Goal: Task Accomplishment & Management: Use online tool/utility

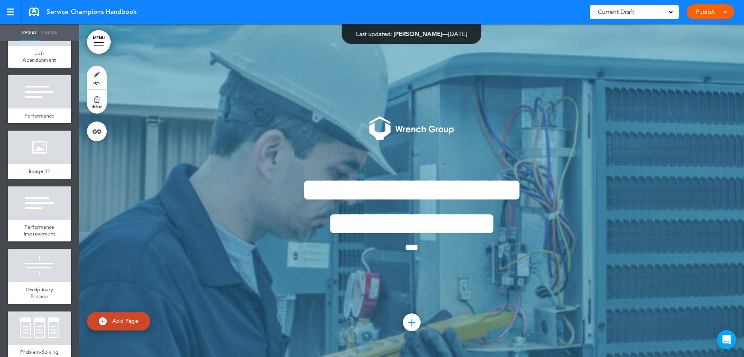
scroll to position [4190, 0]
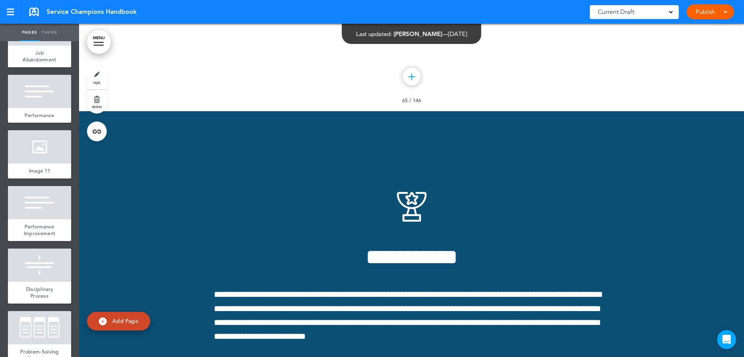
scroll to position [35112, 0]
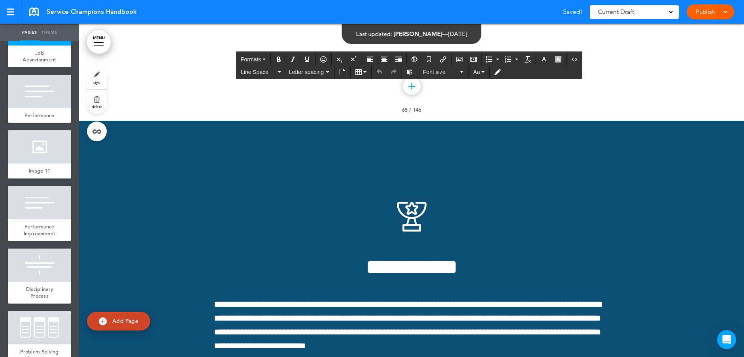
scroll to position [35126, 0]
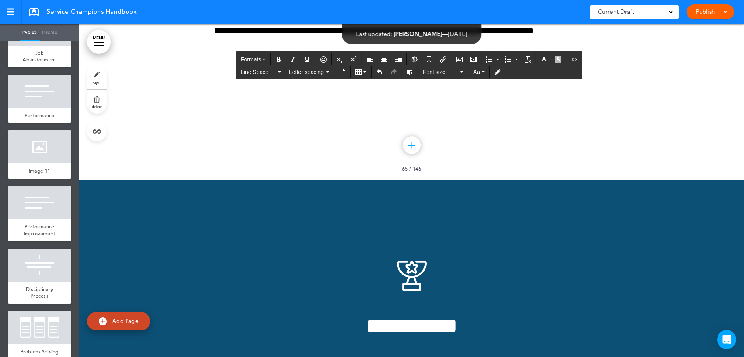
click at [305, 60] on icon "Underline" at bounding box center [307, 59] width 6 height 6
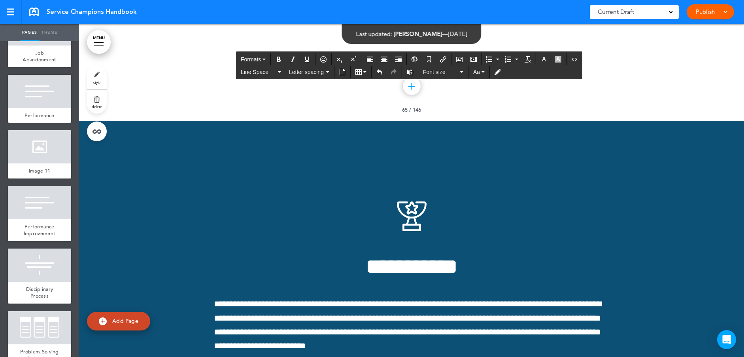
scroll to position [35244, 0]
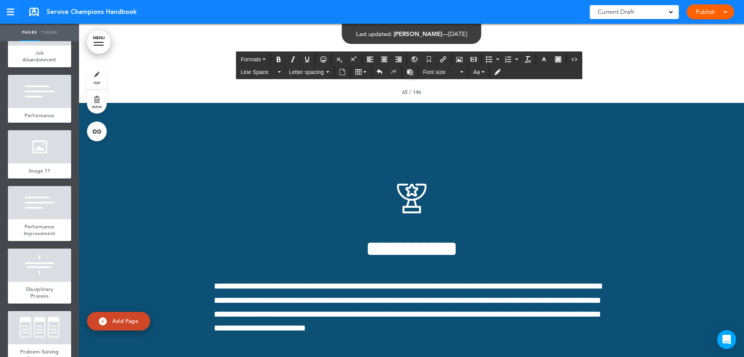
drag, startPoint x: 280, startPoint y: 200, endPoint x: 210, endPoint y: 204, distance: 70.1
click at [306, 58] on icon "Underline" at bounding box center [307, 59] width 6 height 6
drag, startPoint x: 309, startPoint y: 244, endPoint x: 187, endPoint y: 247, distance: 122.6
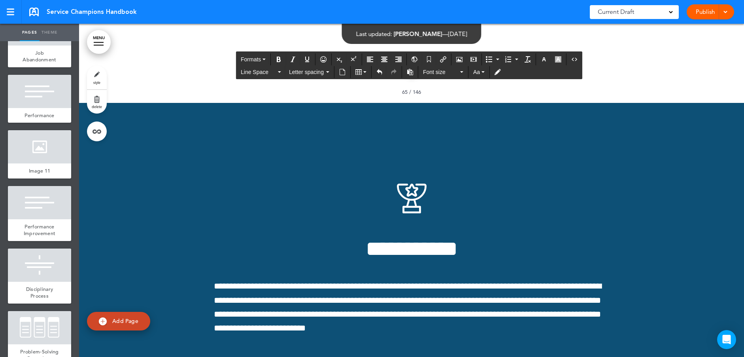
click at [309, 57] on icon "Underline" at bounding box center [307, 59] width 6 height 6
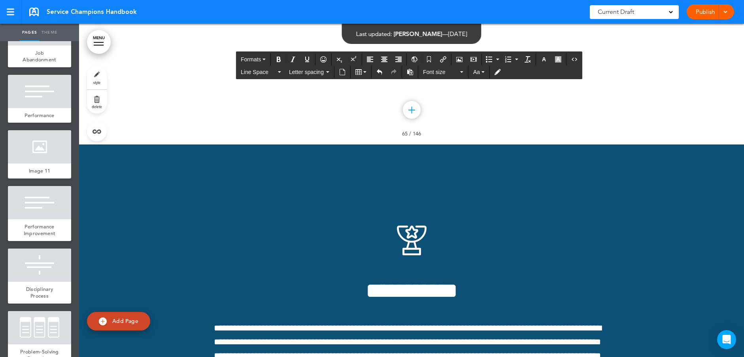
drag, startPoint x: 277, startPoint y: 284, endPoint x: 196, endPoint y: 279, distance: 82.0
click at [308, 57] on icon "Underline" at bounding box center [307, 59] width 6 height 6
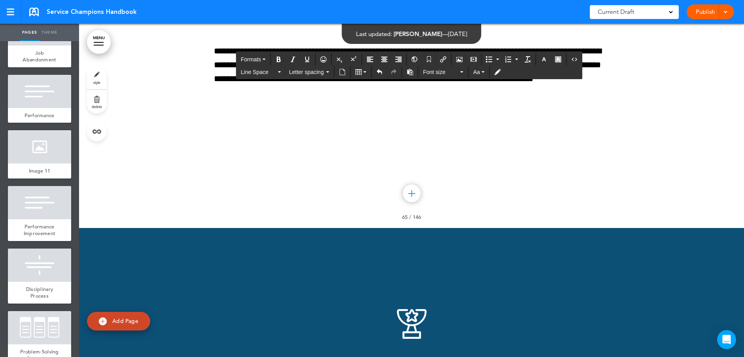
scroll to position [35263, 0]
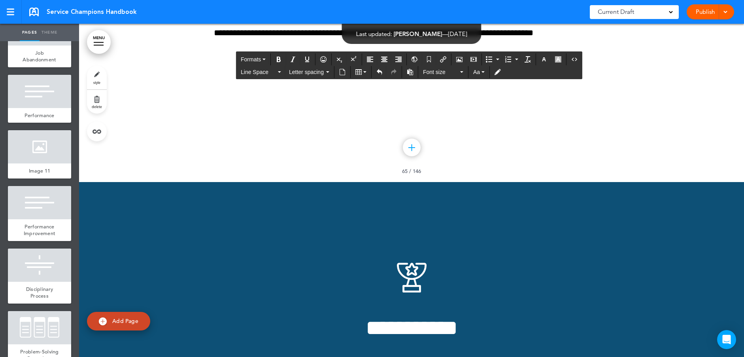
drag, startPoint x: 284, startPoint y: 323, endPoint x: 194, endPoint y: 317, distance: 89.9
click at [304, 57] on icon "Underline" at bounding box center [307, 59] width 6 height 6
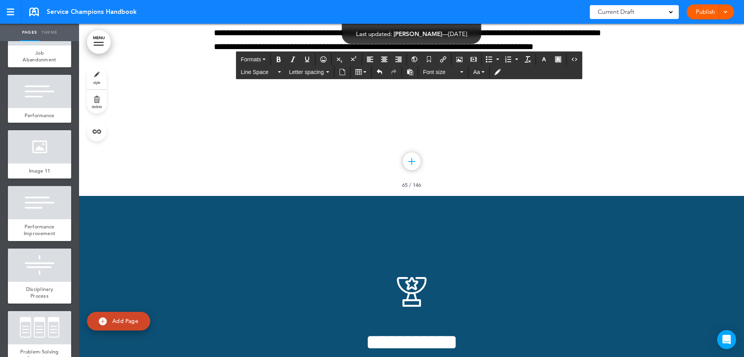
drag, startPoint x: 524, startPoint y: 335, endPoint x: 354, endPoint y: 340, distance: 169.6
click at [283, 59] on button "Bold" at bounding box center [278, 59] width 13 height 11
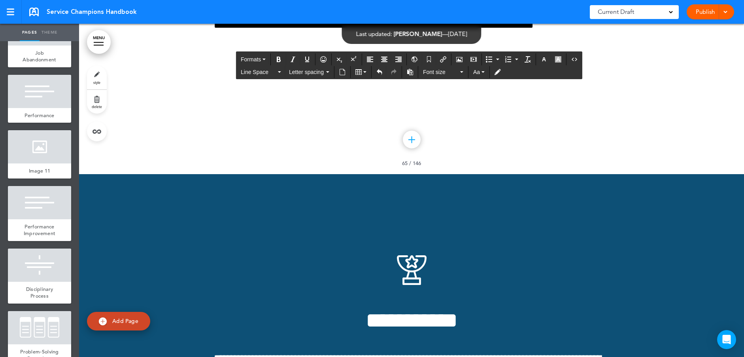
scroll to position [35460, 0]
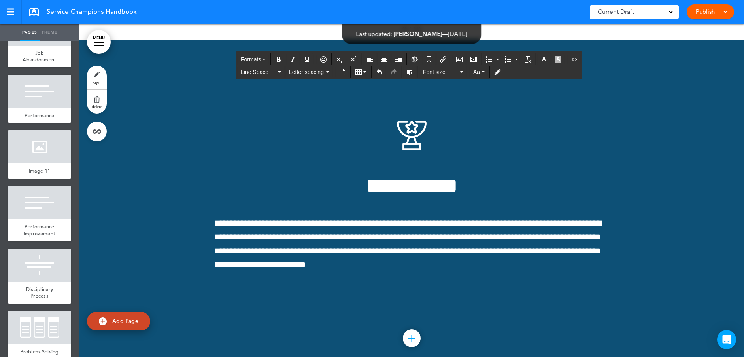
drag, startPoint x: 297, startPoint y: 168, endPoint x: 174, endPoint y: 166, distance: 122.9
click at [309, 58] on icon "Underline" at bounding box center [307, 59] width 6 height 6
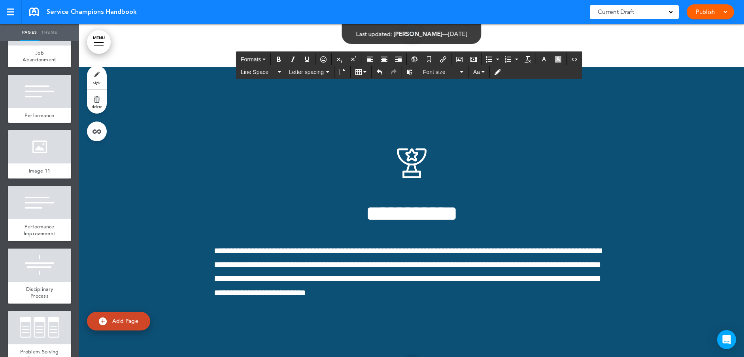
drag, startPoint x: 296, startPoint y: 207, endPoint x: 175, endPoint y: 207, distance: 120.9
click at [279, 60] on icon "Bold" at bounding box center [278, 59] width 6 height 6
click at [307, 58] on icon "Underline" at bounding box center [307, 59] width 6 height 6
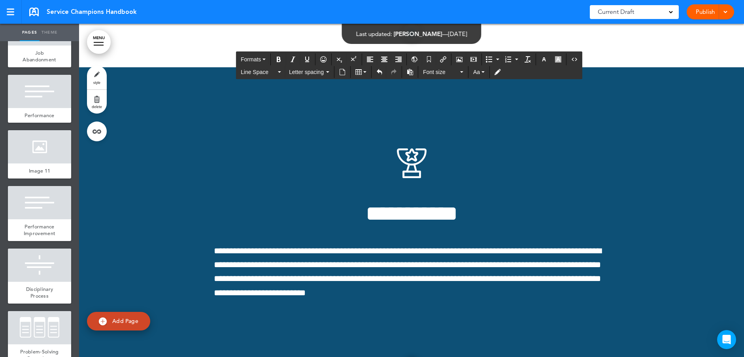
drag, startPoint x: 377, startPoint y: 208, endPoint x: 369, endPoint y: 208, distance: 7.9
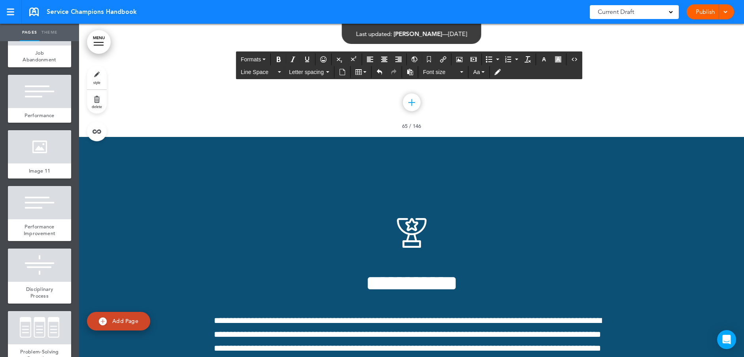
drag, startPoint x: 558, startPoint y: 263, endPoint x: 551, endPoint y: 263, distance: 7.9
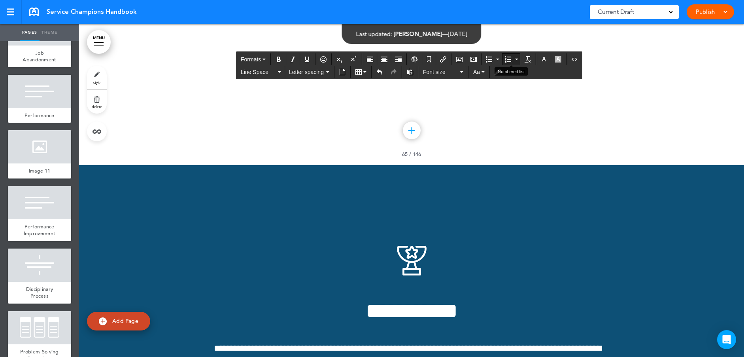
click at [511, 57] on icon "Numbered list" at bounding box center [508, 59] width 6 height 6
click at [517, 55] on button "Numbered list" at bounding box center [516, 59] width 6 height 11
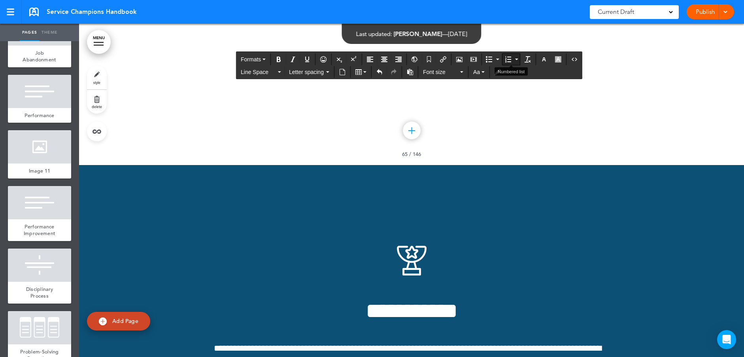
click at [513, 61] on button "Numbered list" at bounding box center [507, 59] width 11 height 11
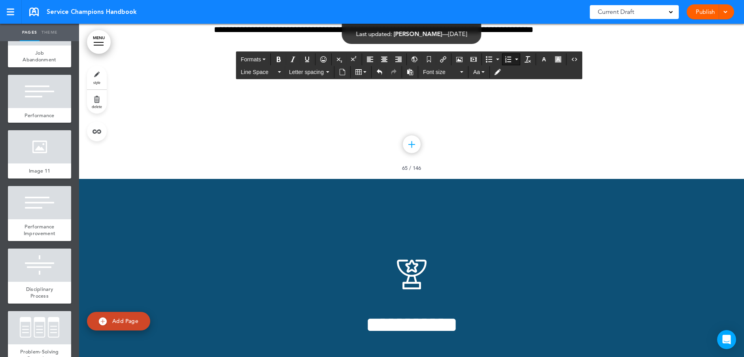
drag, startPoint x: 312, startPoint y: 307, endPoint x: 216, endPoint y: 304, distance: 96.1
click at [279, 56] on button "Bold" at bounding box center [278, 59] width 13 height 11
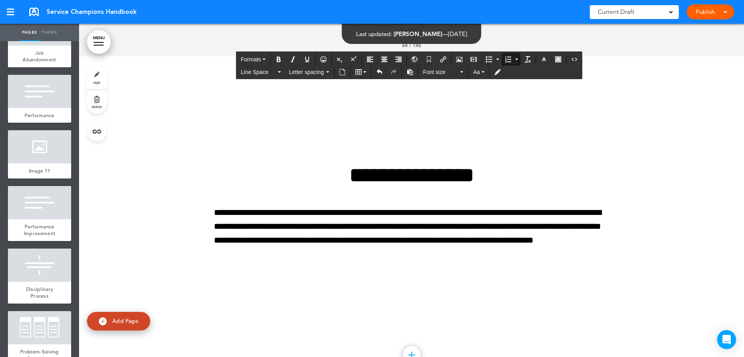
scroll to position [35263, 0]
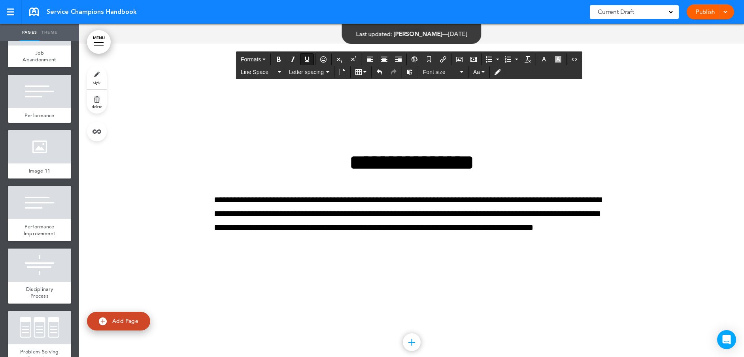
drag, startPoint x: 547, startPoint y: 238, endPoint x: 206, endPoint y: 219, distance: 341.7
copy span "**********"
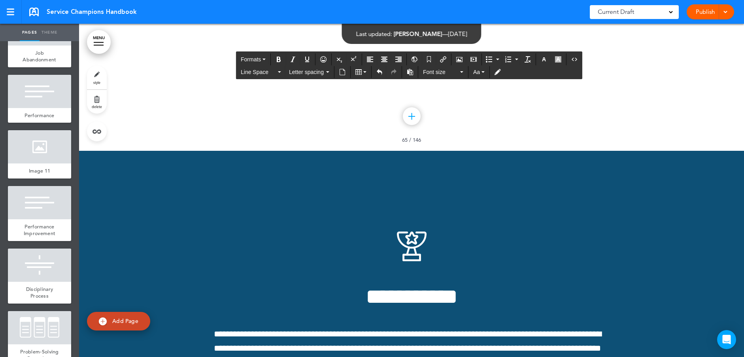
scroll to position [35500, 0]
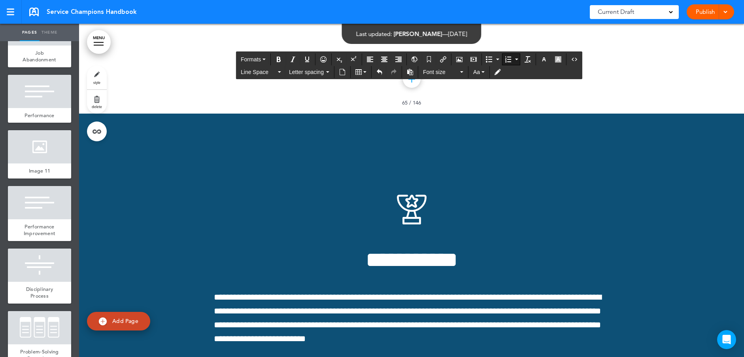
scroll to position [35671, 0]
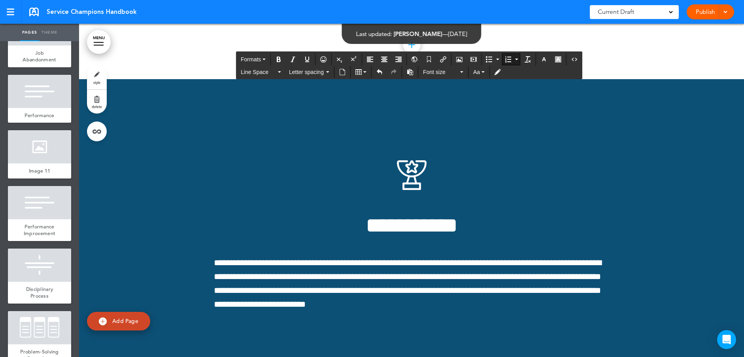
drag, startPoint x: 294, startPoint y: 221, endPoint x: 223, endPoint y: 218, distance: 70.4
click at [279, 56] on icon "Bold" at bounding box center [278, 59] width 6 height 6
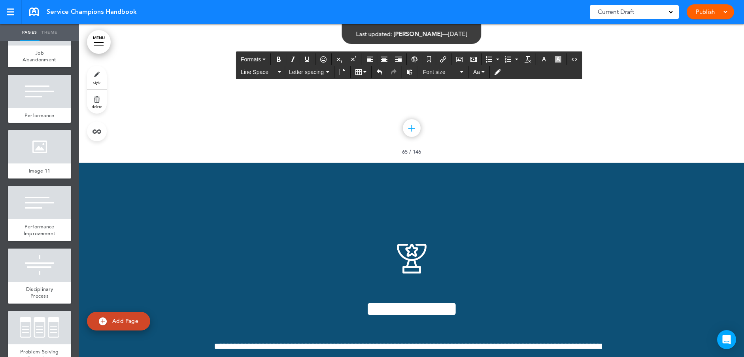
drag, startPoint x: 297, startPoint y: 305, endPoint x: 220, endPoint y: 302, distance: 77.5
click at [277, 58] on icon "Bold" at bounding box center [278, 59] width 6 height 6
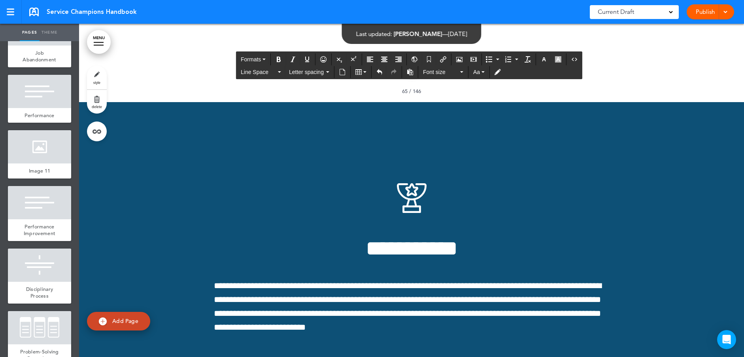
scroll to position [35826, 0]
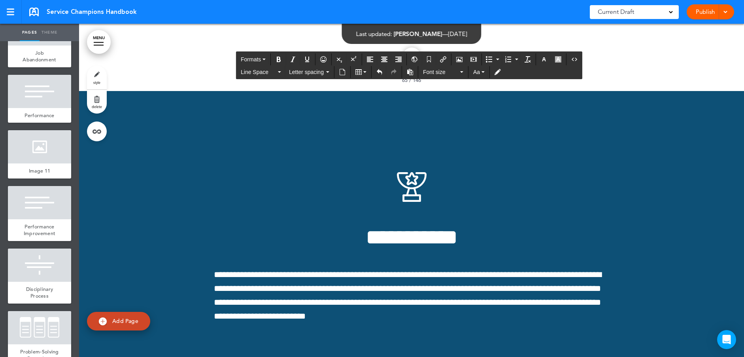
drag, startPoint x: 278, startPoint y: 230, endPoint x: 260, endPoint y: 219, distance: 21.3
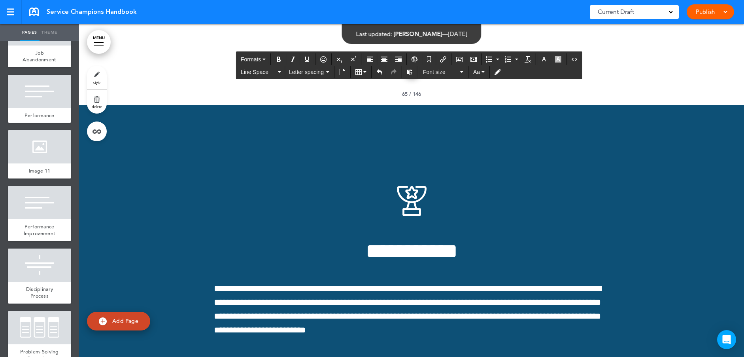
drag, startPoint x: 291, startPoint y: 246, endPoint x: 223, endPoint y: 243, distance: 67.2
click at [283, 60] on button "Bold" at bounding box center [278, 59] width 13 height 11
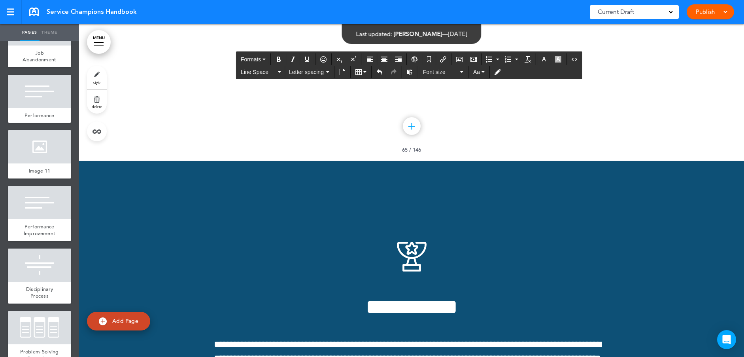
drag, startPoint x: 391, startPoint y: 300, endPoint x: 382, endPoint y: 302, distance: 9.2
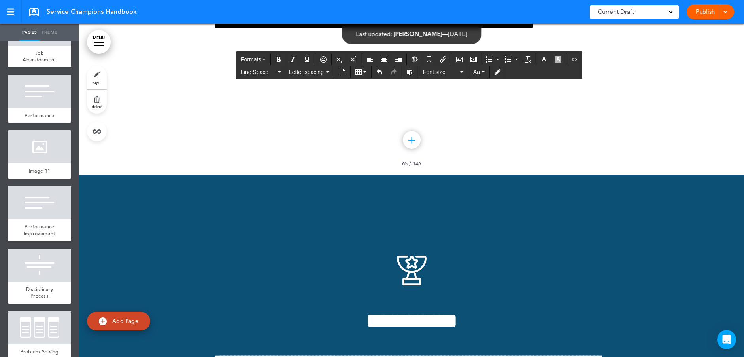
drag, startPoint x: 472, startPoint y: 302, endPoint x: 418, endPoint y: 304, distance: 54.6
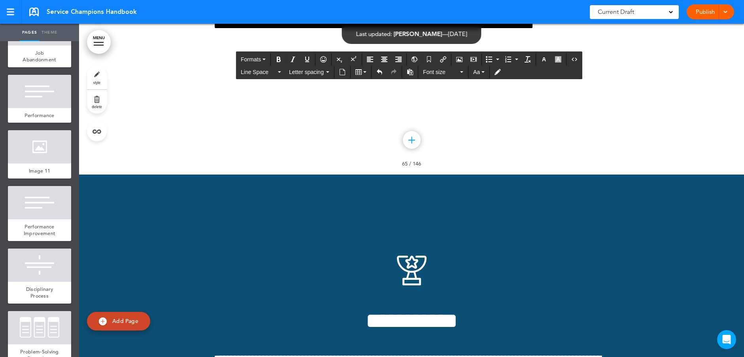
drag, startPoint x: 423, startPoint y: 299, endPoint x: 419, endPoint y: 300, distance: 4.0
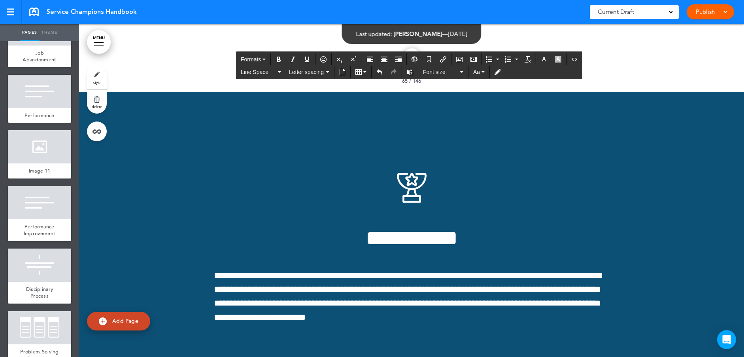
scroll to position [35944, 0]
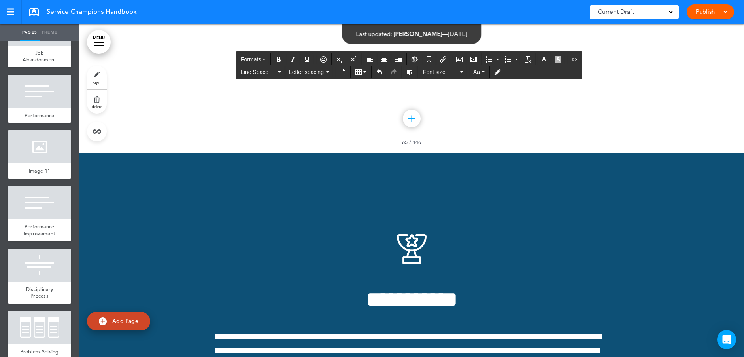
drag, startPoint x: 428, startPoint y: 295, endPoint x: 221, endPoint y: 295, distance: 206.3
click at [277, 57] on icon "Bold" at bounding box center [278, 59] width 6 height 6
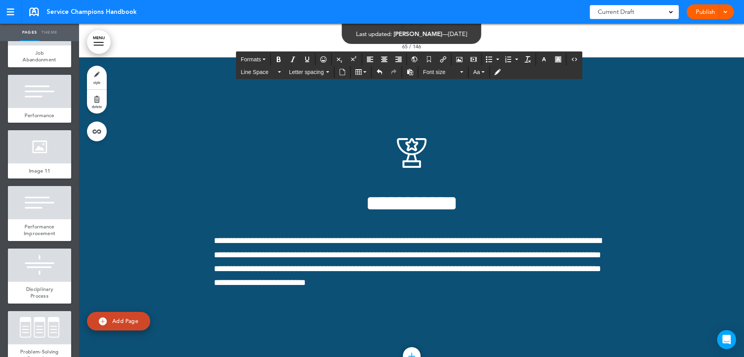
scroll to position [36103, 0]
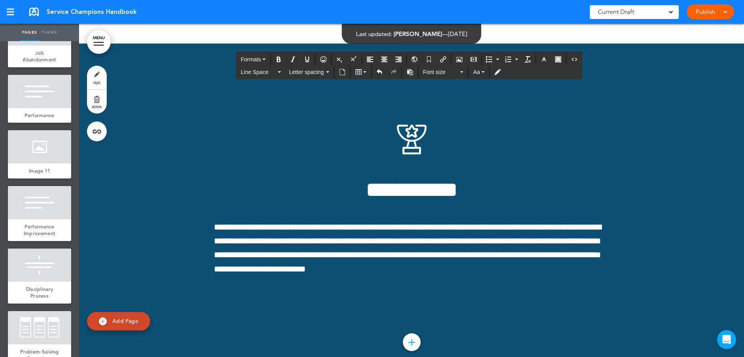
scroll to position [36261, 0]
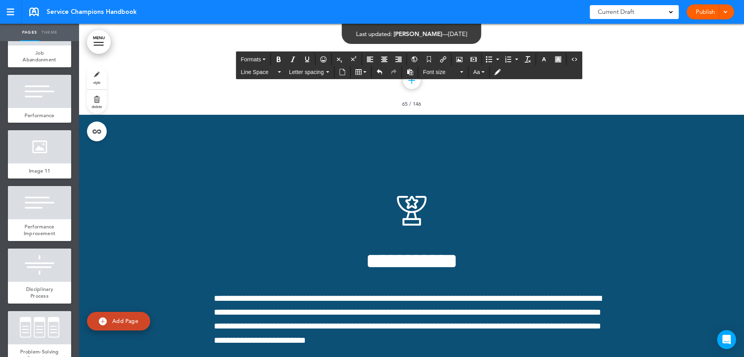
drag, startPoint x: 323, startPoint y: 257, endPoint x: 221, endPoint y: 254, distance: 102.8
click at [278, 59] on icon "Bold" at bounding box center [278, 59] width 6 height 6
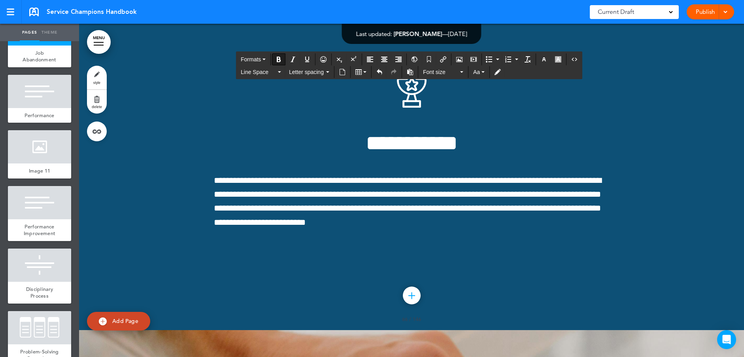
scroll to position [36379, 0]
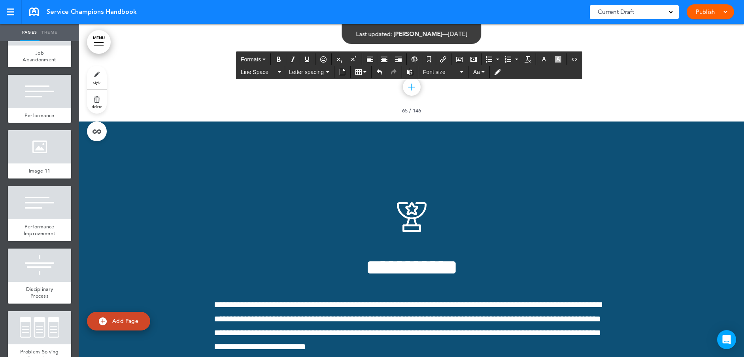
drag, startPoint x: 566, startPoint y: 261, endPoint x: 208, endPoint y: 260, distance: 358.1
click at [489, 59] on icon "Bullet list" at bounding box center [489, 59] width 6 height 6
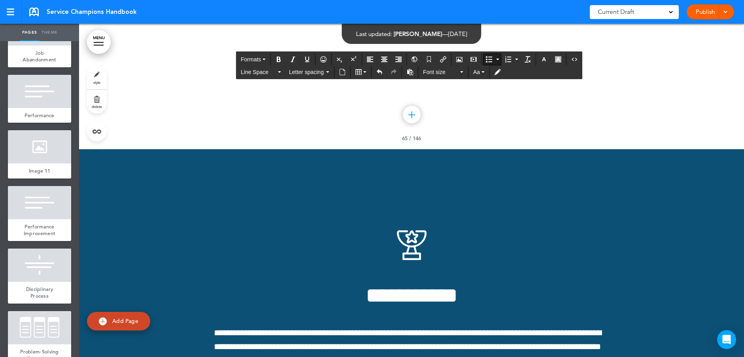
copy li "*******"
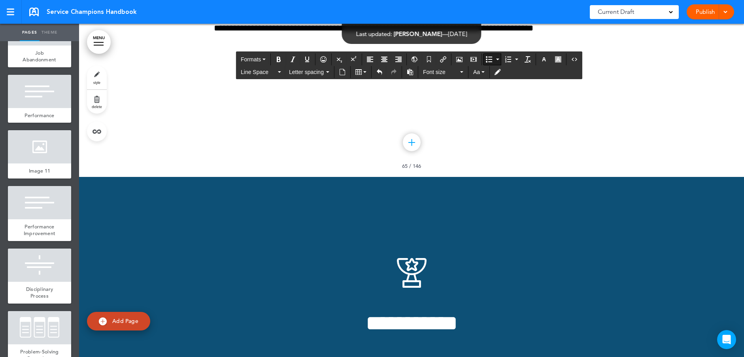
drag, startPoint x: 345, startPoint y: 318, endPoint x: 209, endPoint y: 213, distance: 171.8
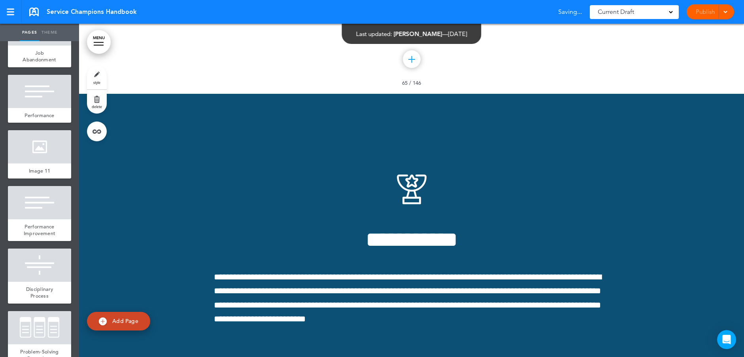
click at [699, 9] on div "Publish Publish Preview Draft" at bounding box center [710, 11] width 47 height 15
click at [723, 7] on div at bounding box center [724, 11] width 8 height 15
click at [700, 25] on li "Publish" at bounding box center [698, 30] width 70 height 18
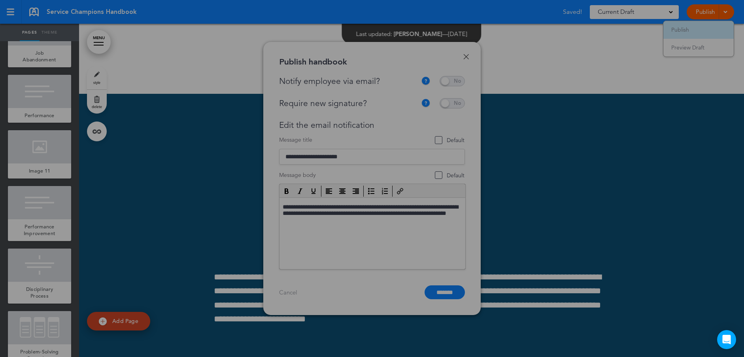
scroll to position [0, 0]
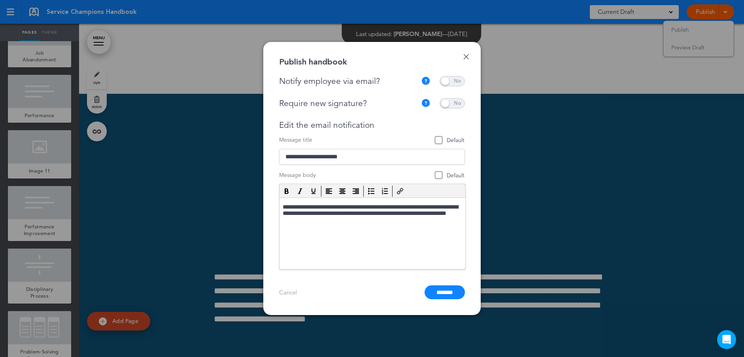
click at [454, 82] on span at bounding box center [452, 81] width 25 height 10
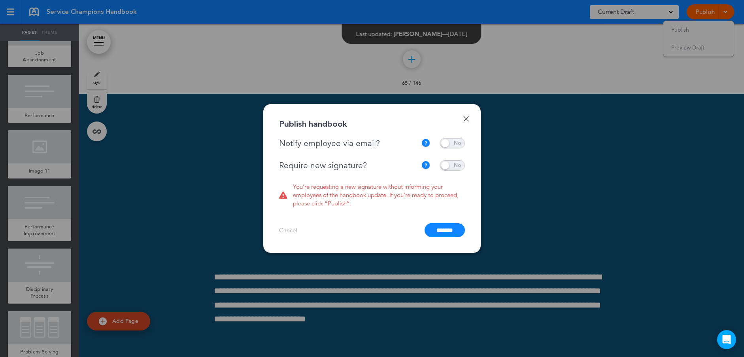
click at [448, 166] on span at bounding box center [452, 165] width 25 height 10
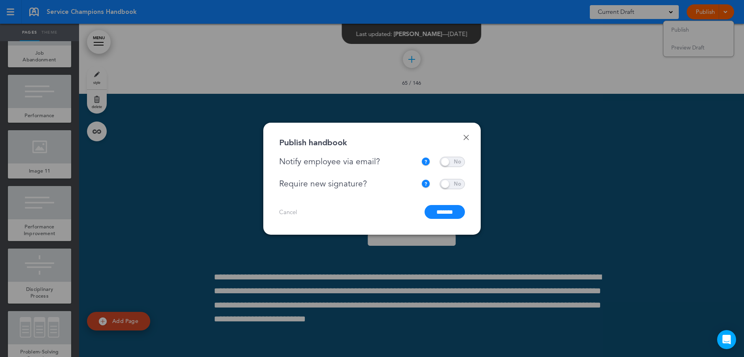
click at [447, 208] on input "*******" at bounding box center [445, 212] width 40 height 14
